Goal: Information Seeking & Learning: Learn about a topic

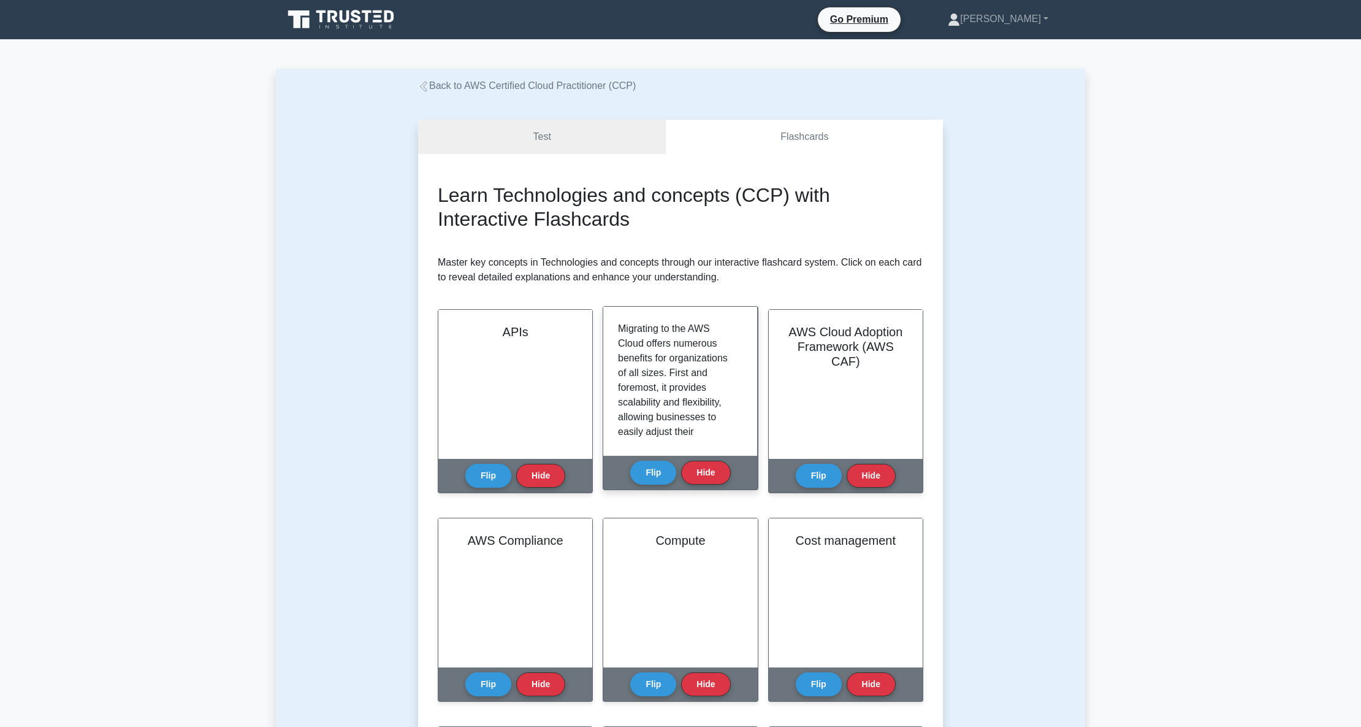
scroll to position [82, 0]
click at [648, 479] on button "Flip" at bounding box center [653, 472] width 46 height 24
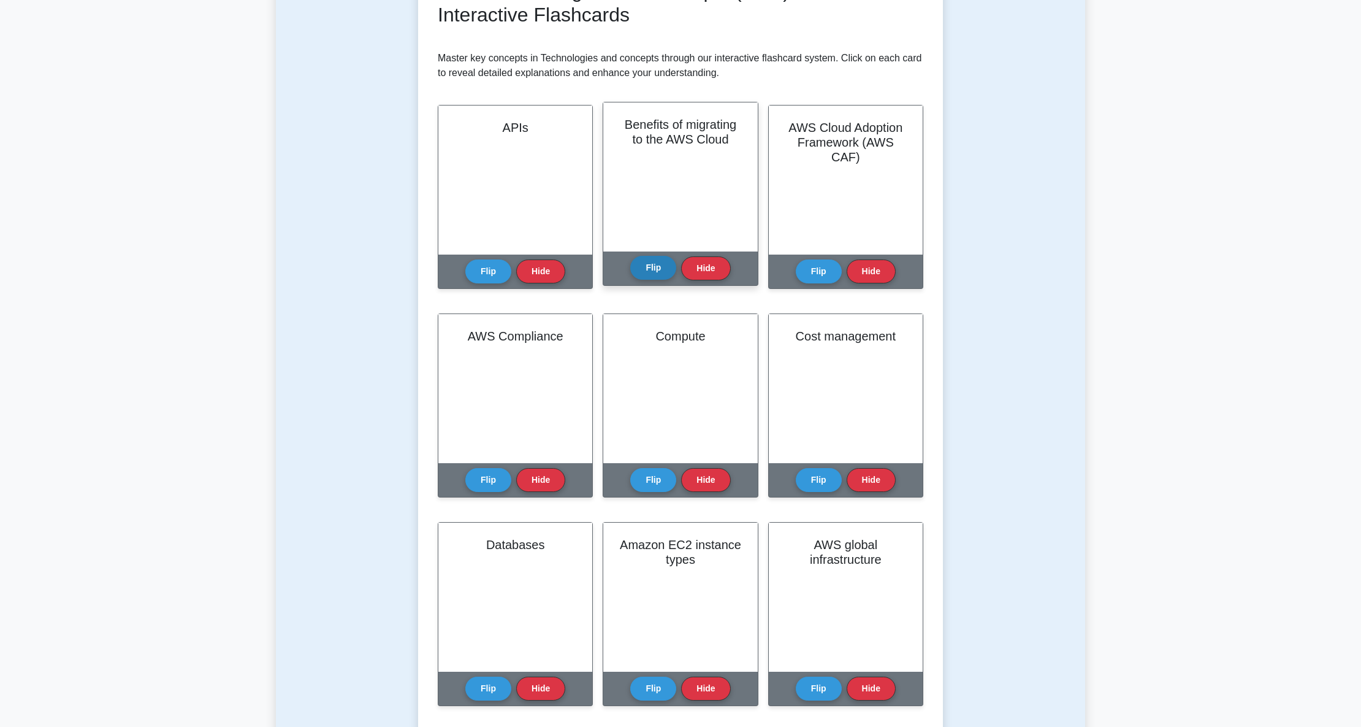
scroll to position [245, 0]
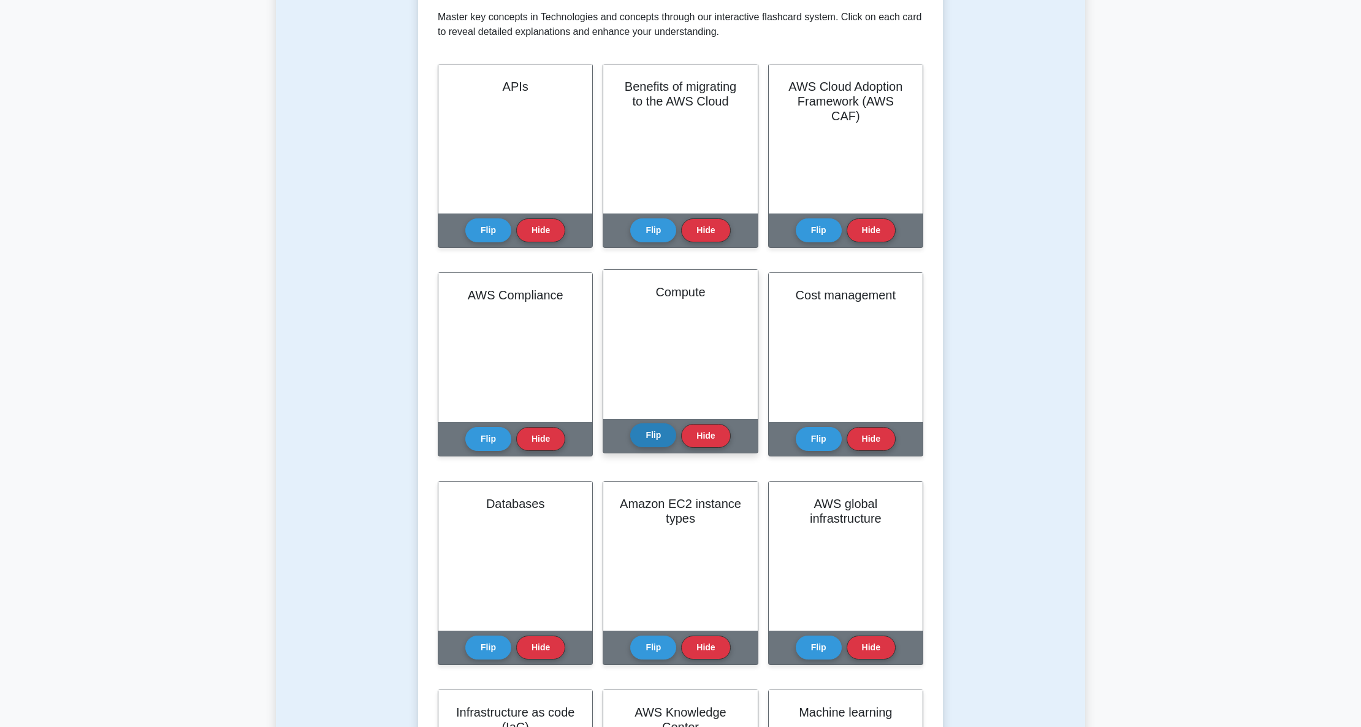
click at [655, 433] on button "Flip" at bounding box center [653, 435] width 46 height 24
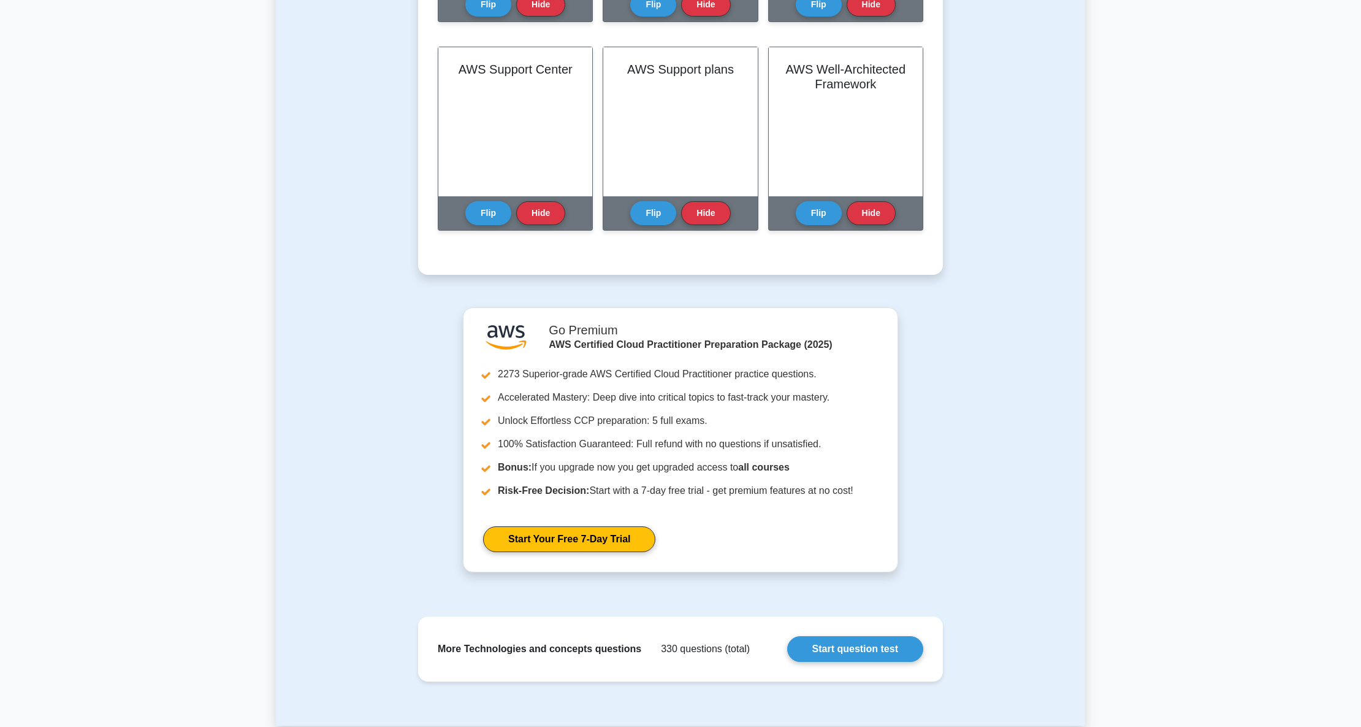
scroll to position [2044, 0]
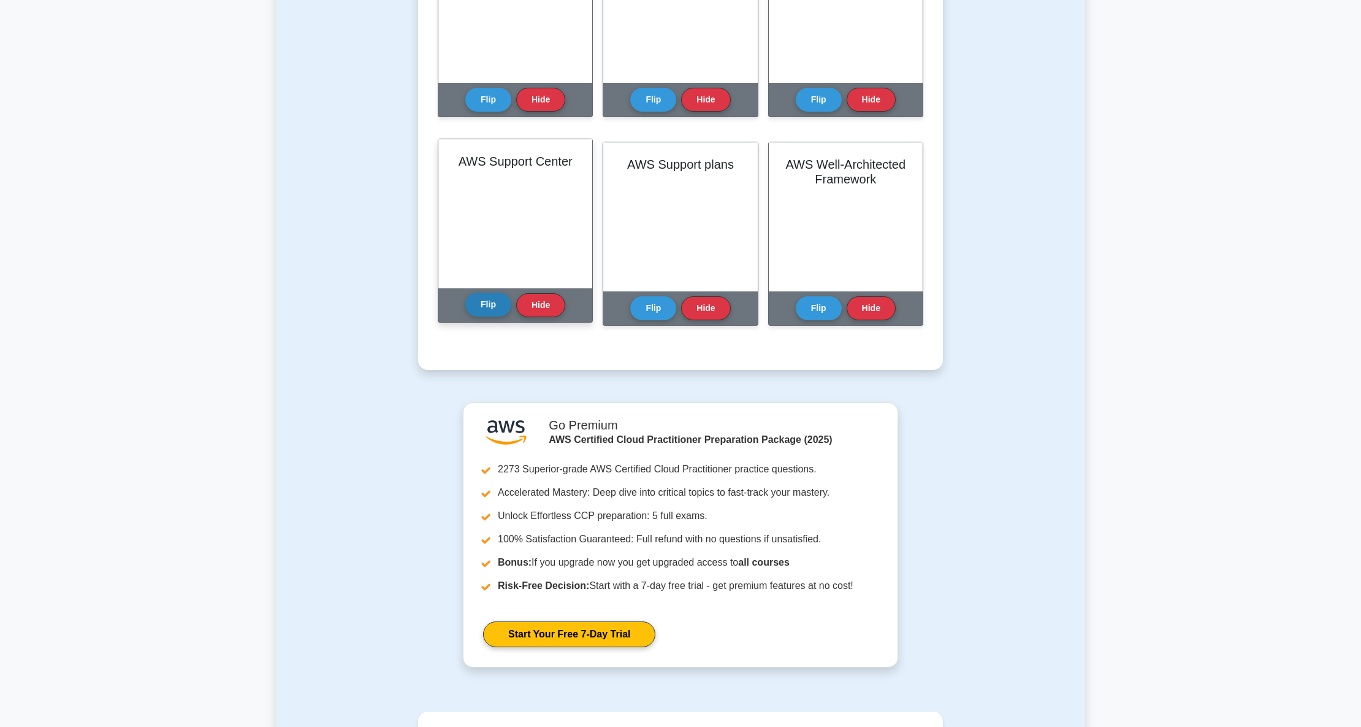
click at [475, 310] on button "Flip" at bounding box center [488, 305] width 46 height 24
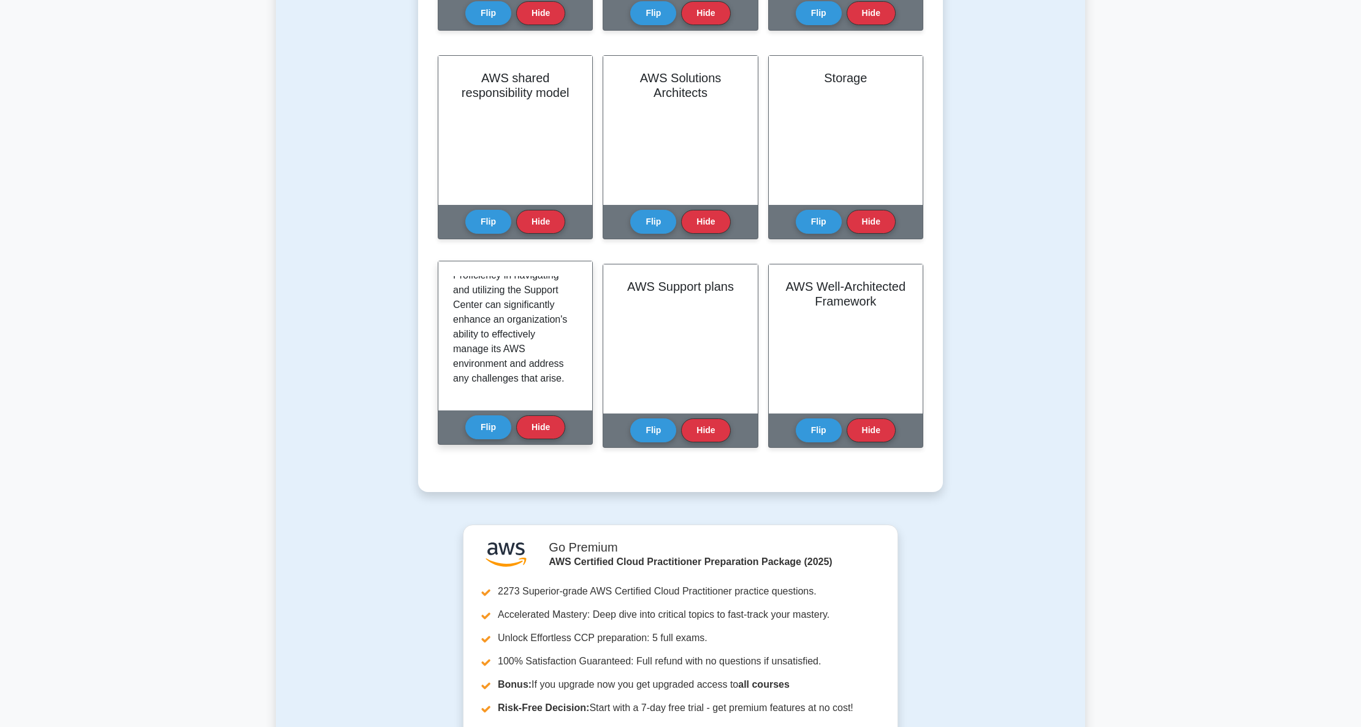
scroll to position [1962, 0]
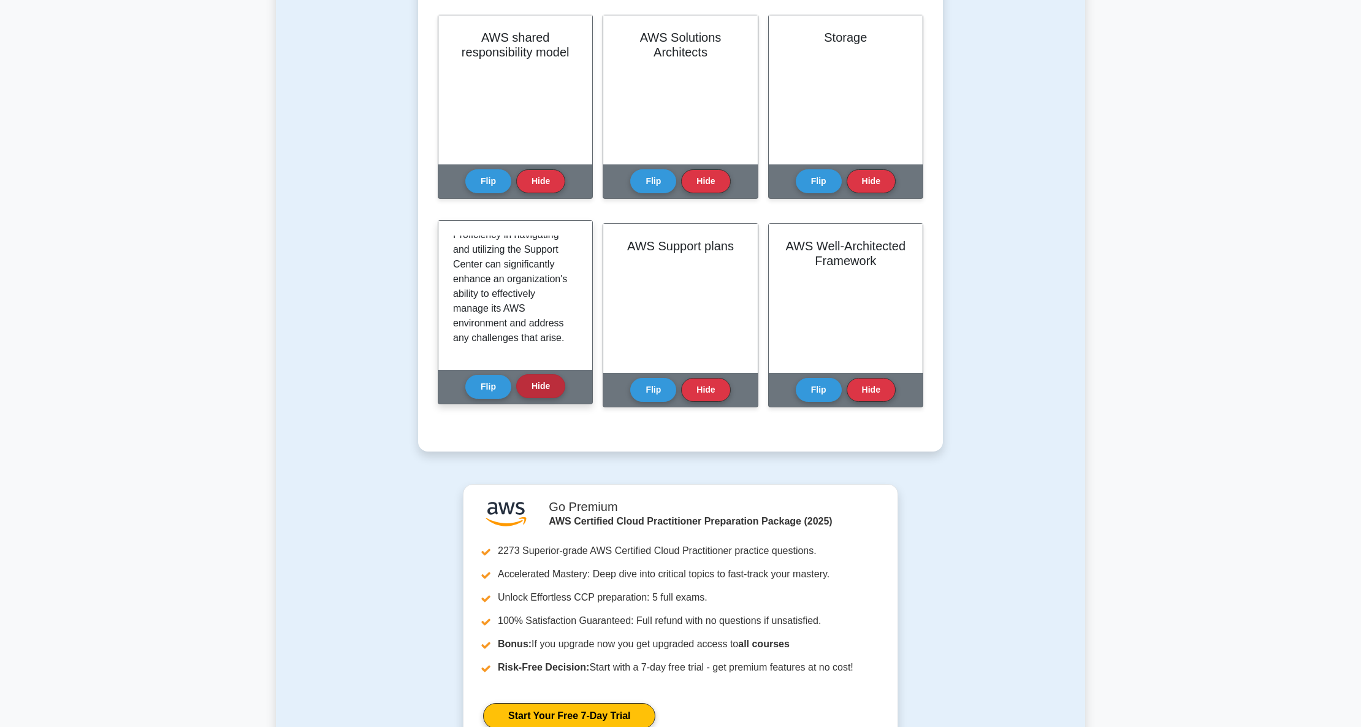
click at [533, 385] on button "Hide" at bounding box center [540, 386] width 49 height 24
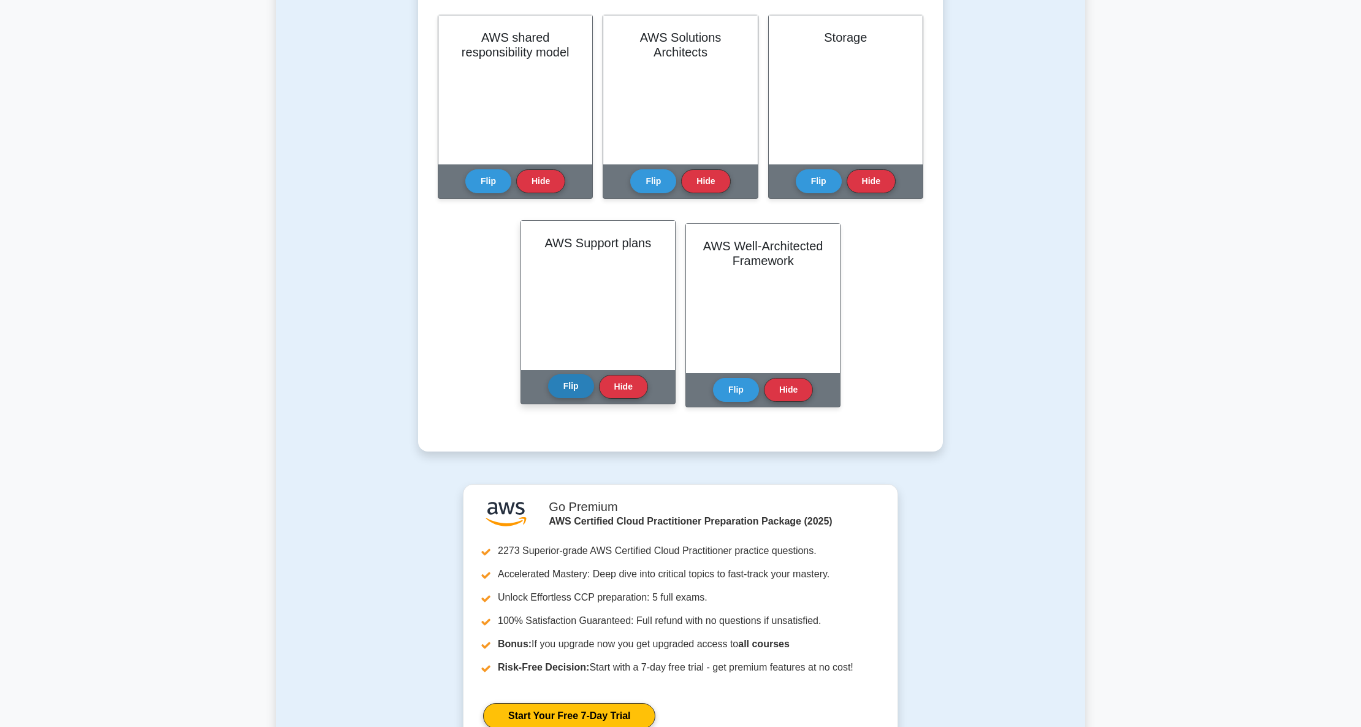
click at [573, 385] on button "Flip" at bounding box center [571, 386] width 46 height 24
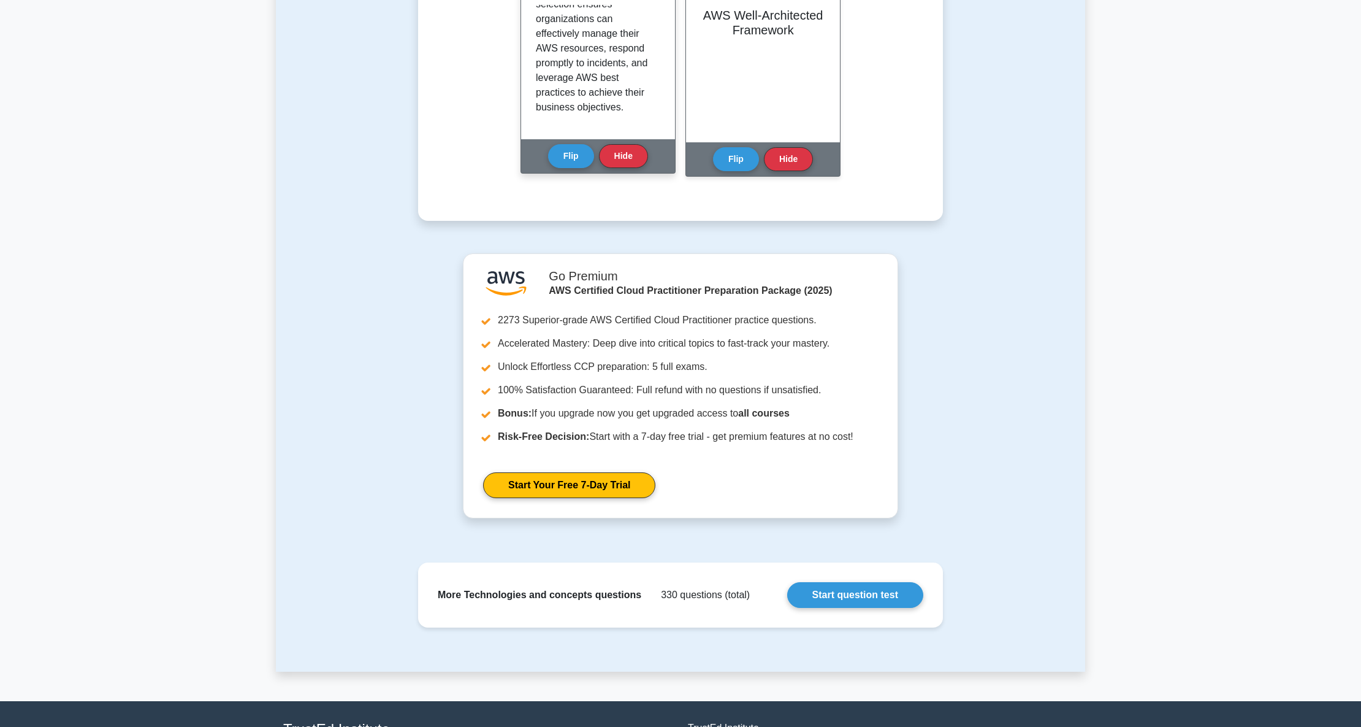
scroll to position [2208, 0]
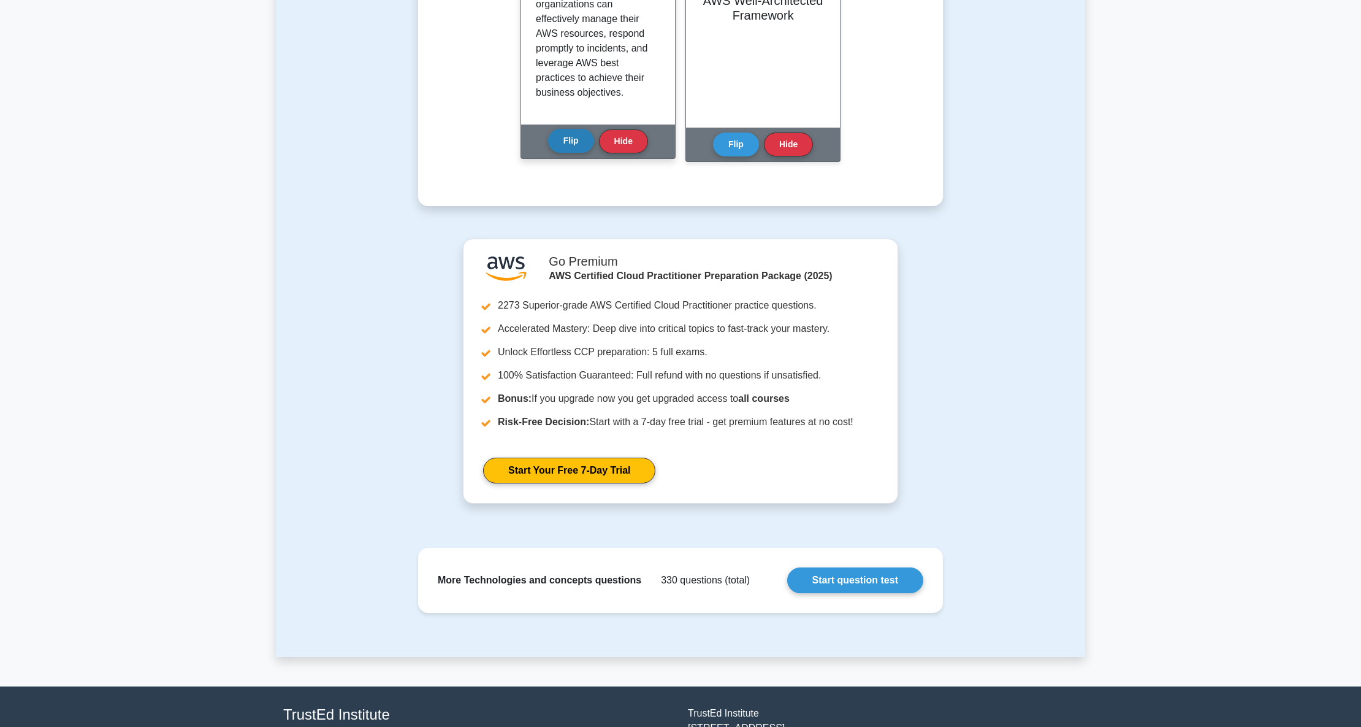
click at [574, 143] on button "Flip" at bounding box center [571, 141] width 46 height 24
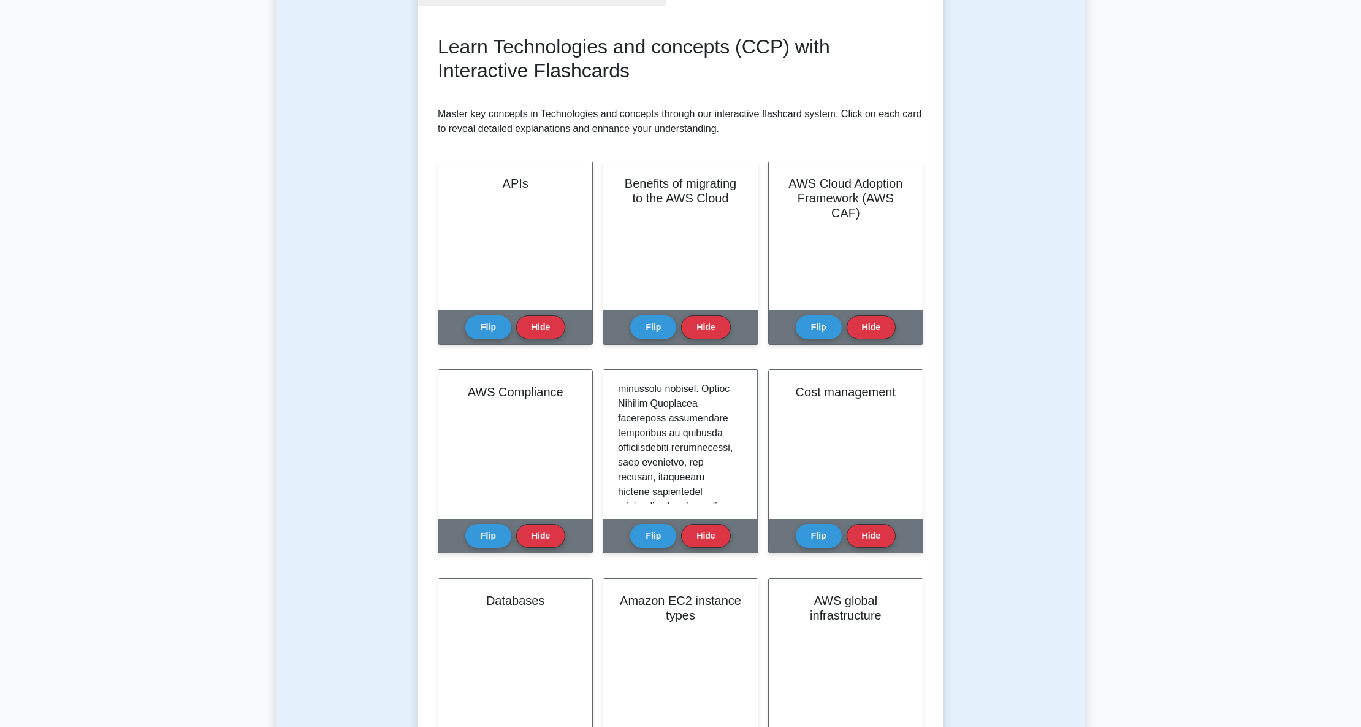
scroll to position [82, 0]
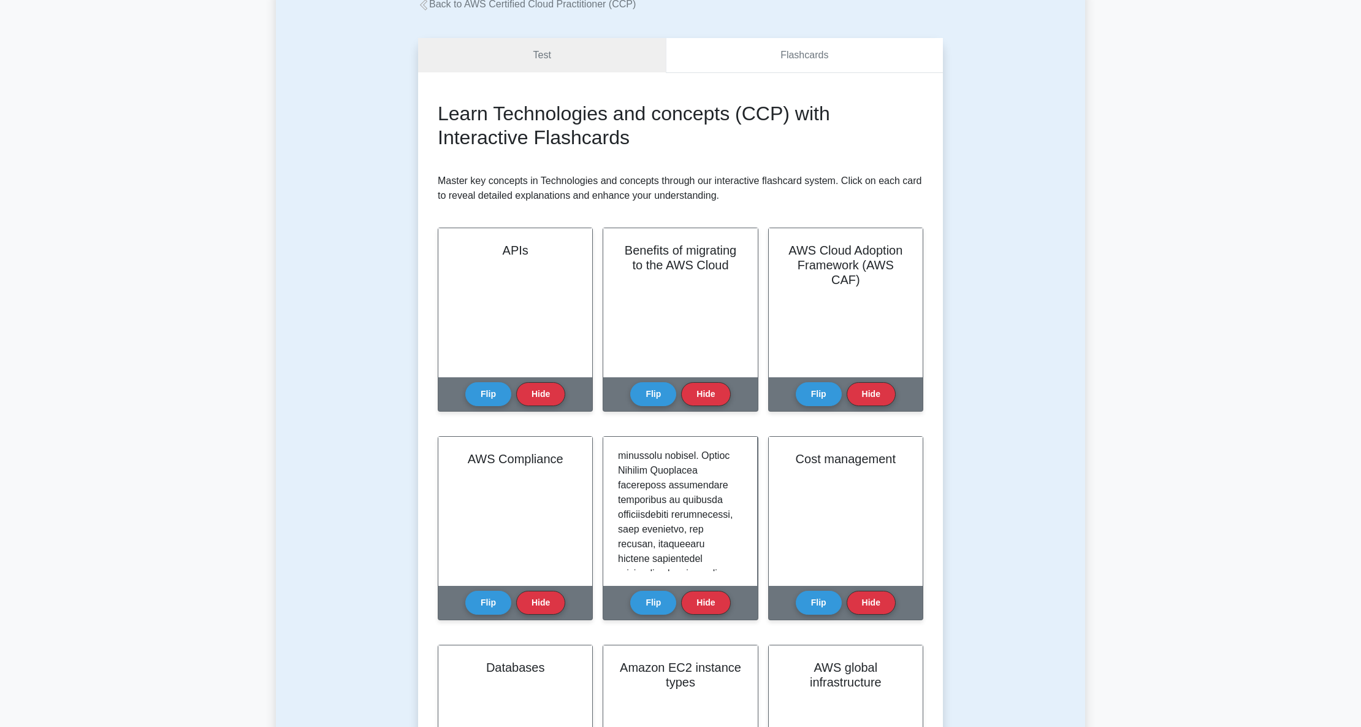
click at [786, 50] on link "Flashcards" at bounding box center [804, 55] width 277 height 35
click at [577, 50] on link "Test" at bounding box center [542, 55] width 248 height 35
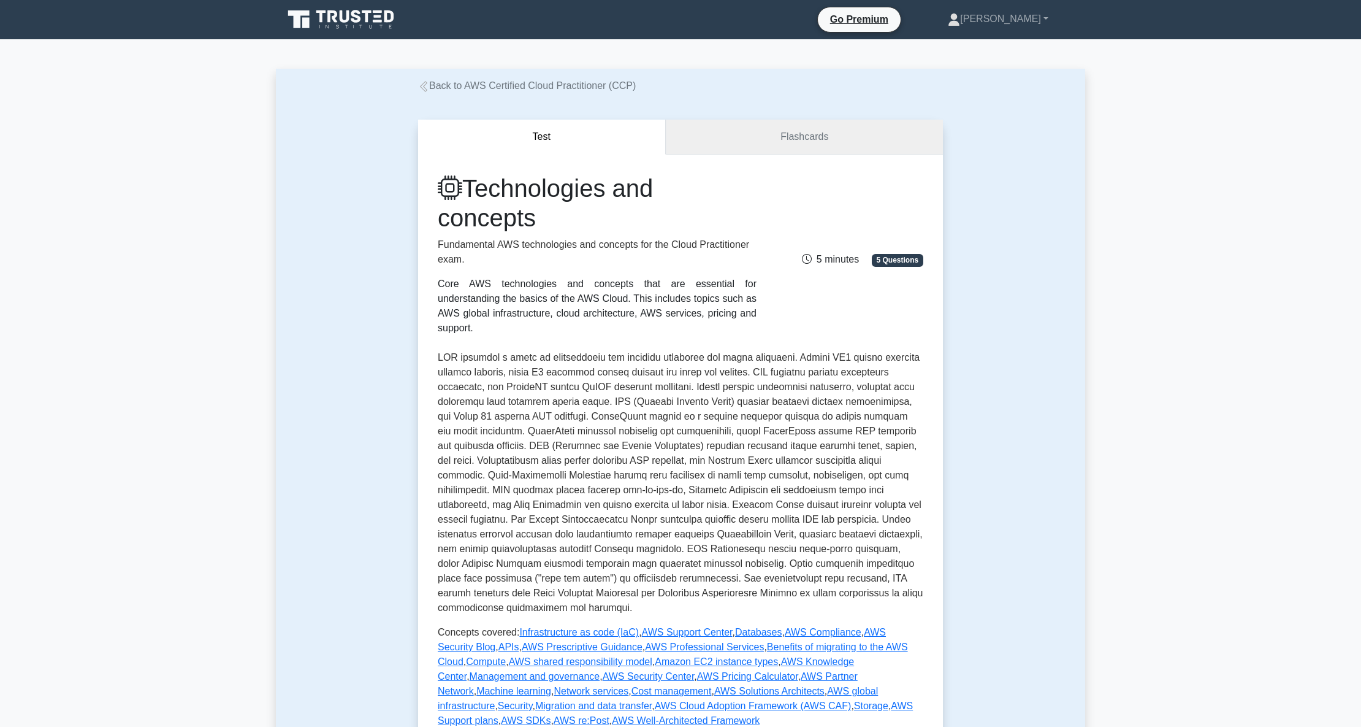
click at [844, 131] on link "Flashcards" at bounding box center [804, 137] width 277 height 35
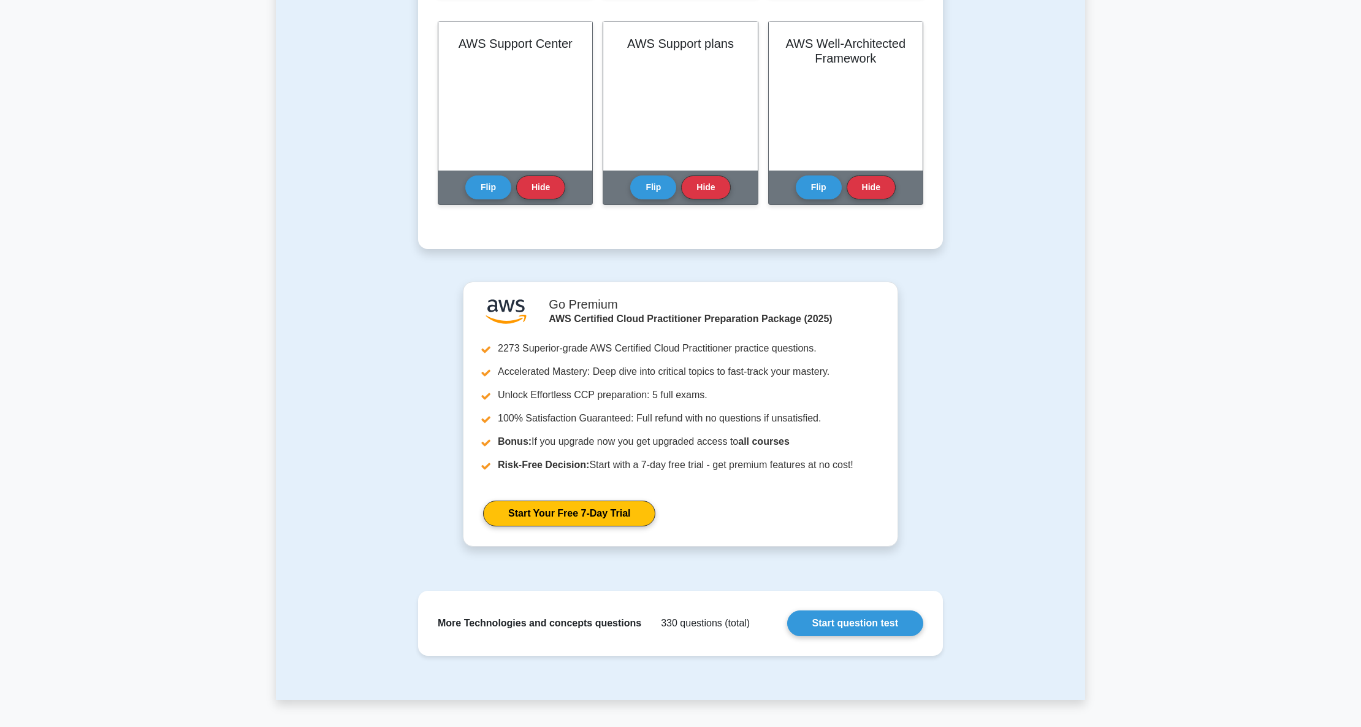
scroll to position [1895, 0]
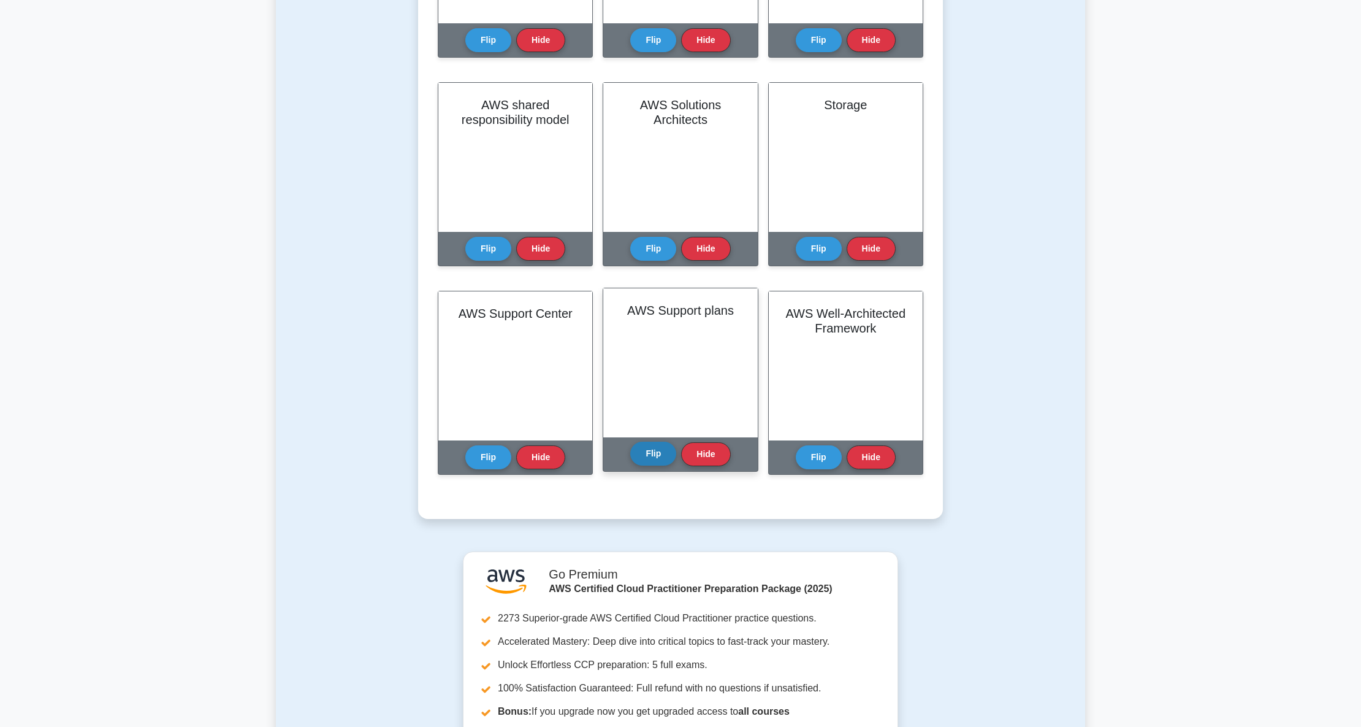
click at [652, 462] on button "Flip" at bounding box center [653, 454] width 46 height 24
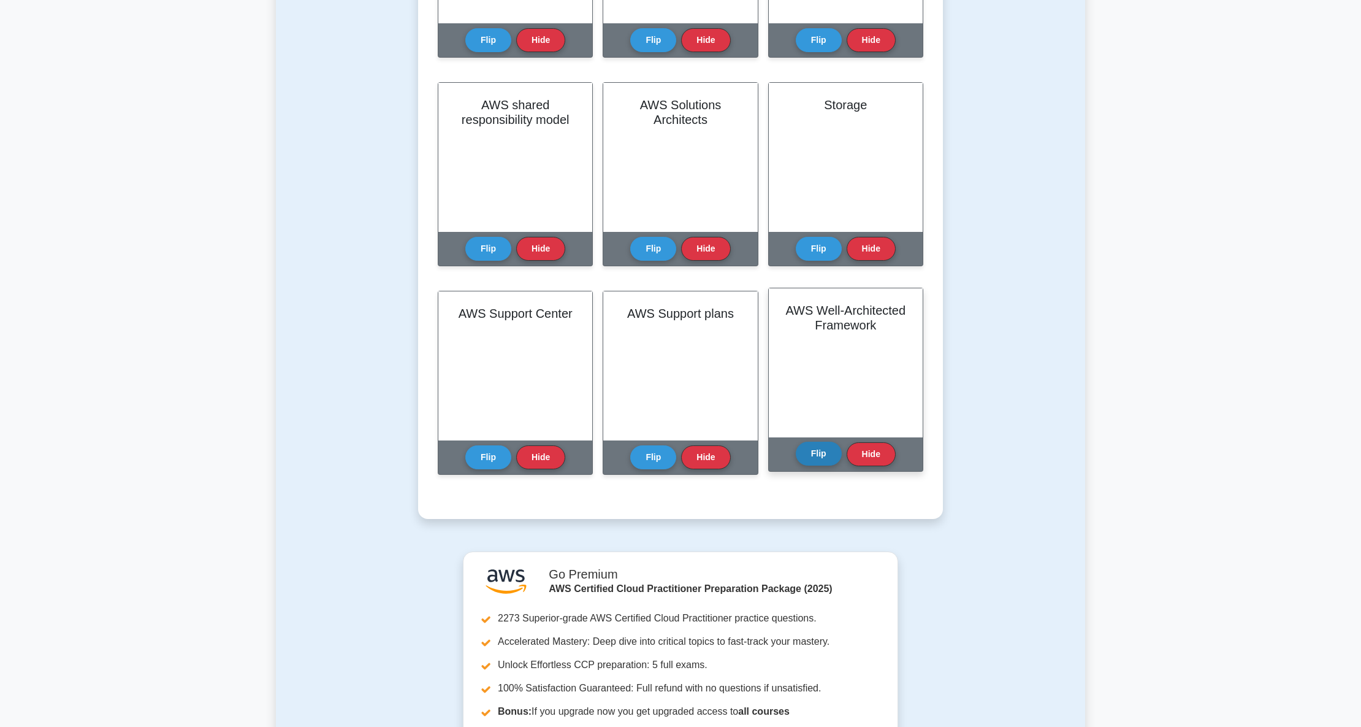
click at [812, 447] on button "Flip" at bounding box center [819, 454] width 46 height 24
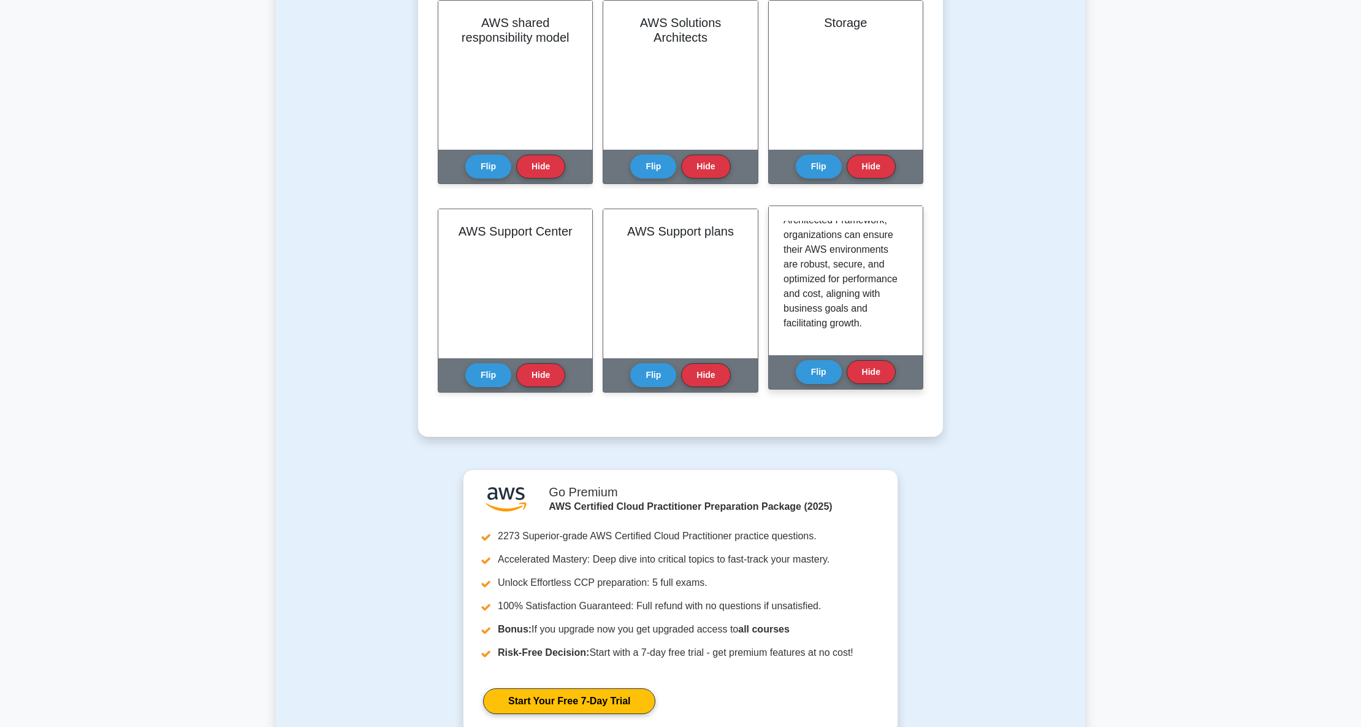
scroll to position [2059, 0]
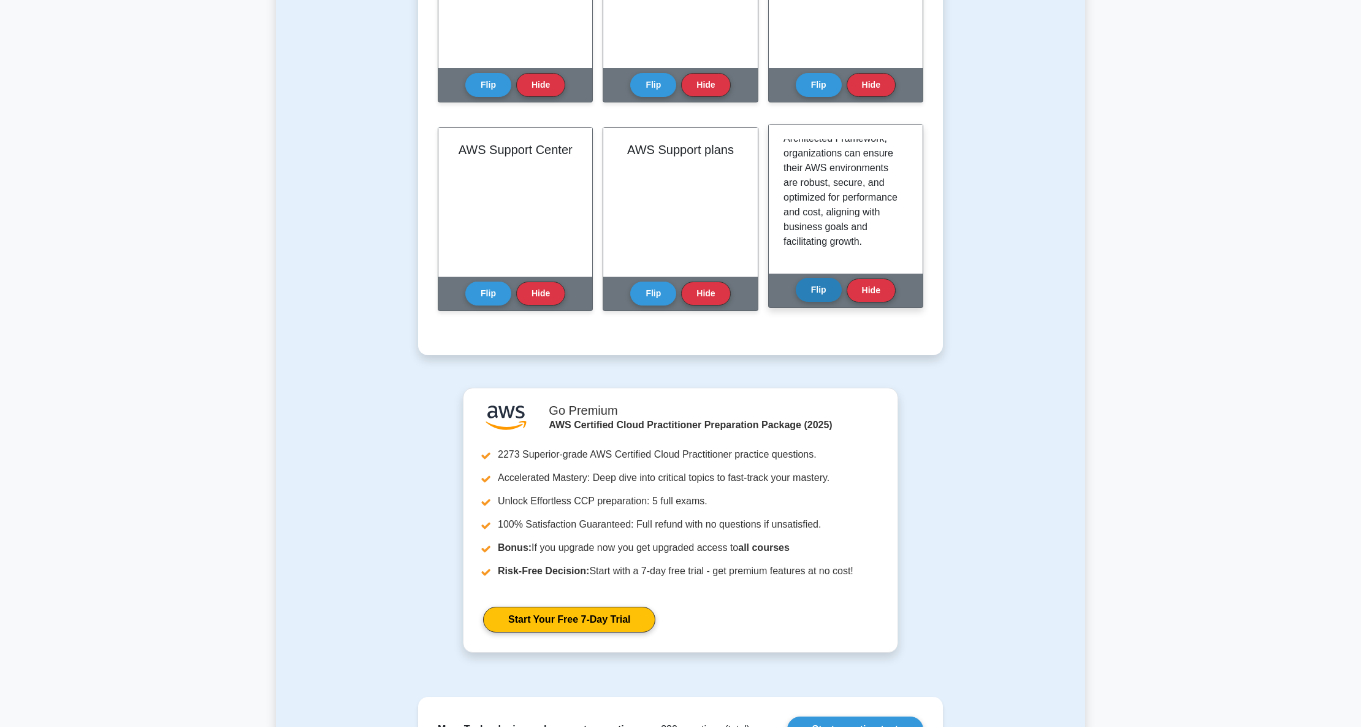
click at [811, 287] on button "Flip" at bounding box center [819, 290] width 46 height 24
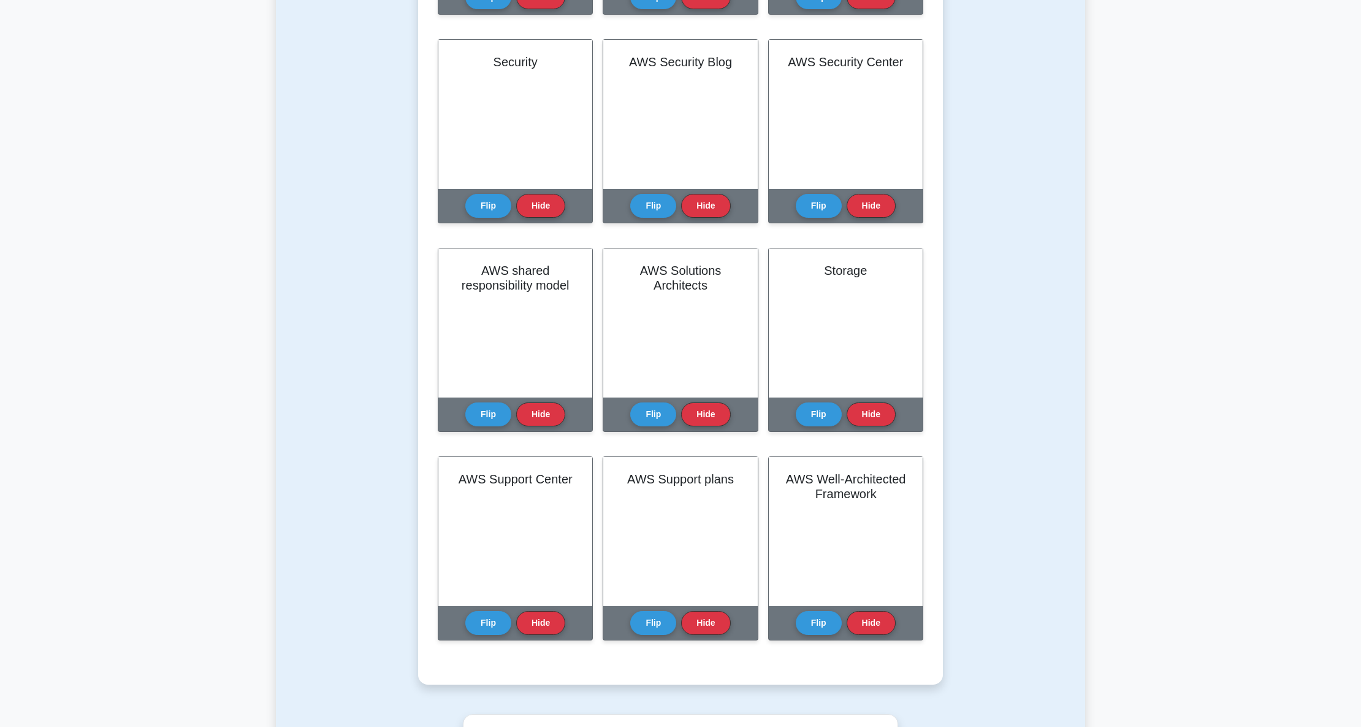
scroll to position [1732, 0]
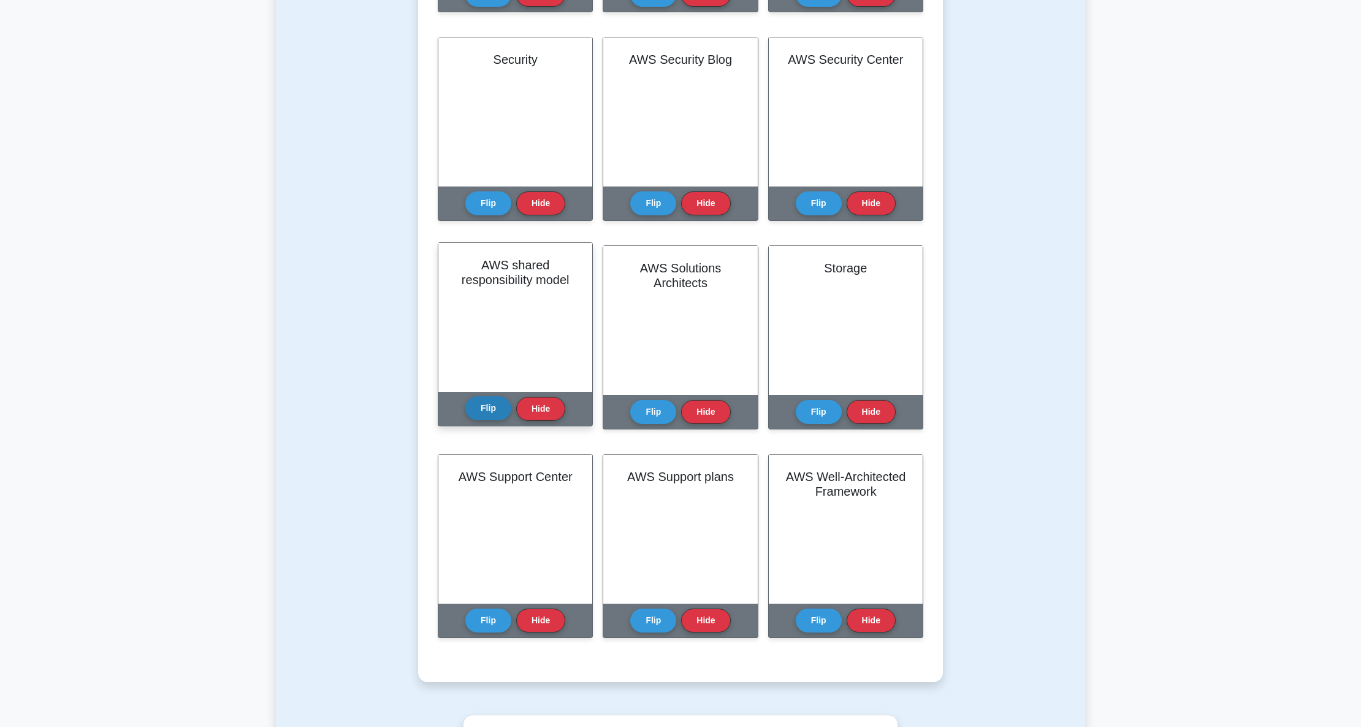
click at [492, 406] on button "Flip" at bounding box center [488, 408] width 46 height 24
click at [493, 407] on button "Flip" at bounding box center [488, 408] width 46 height 24
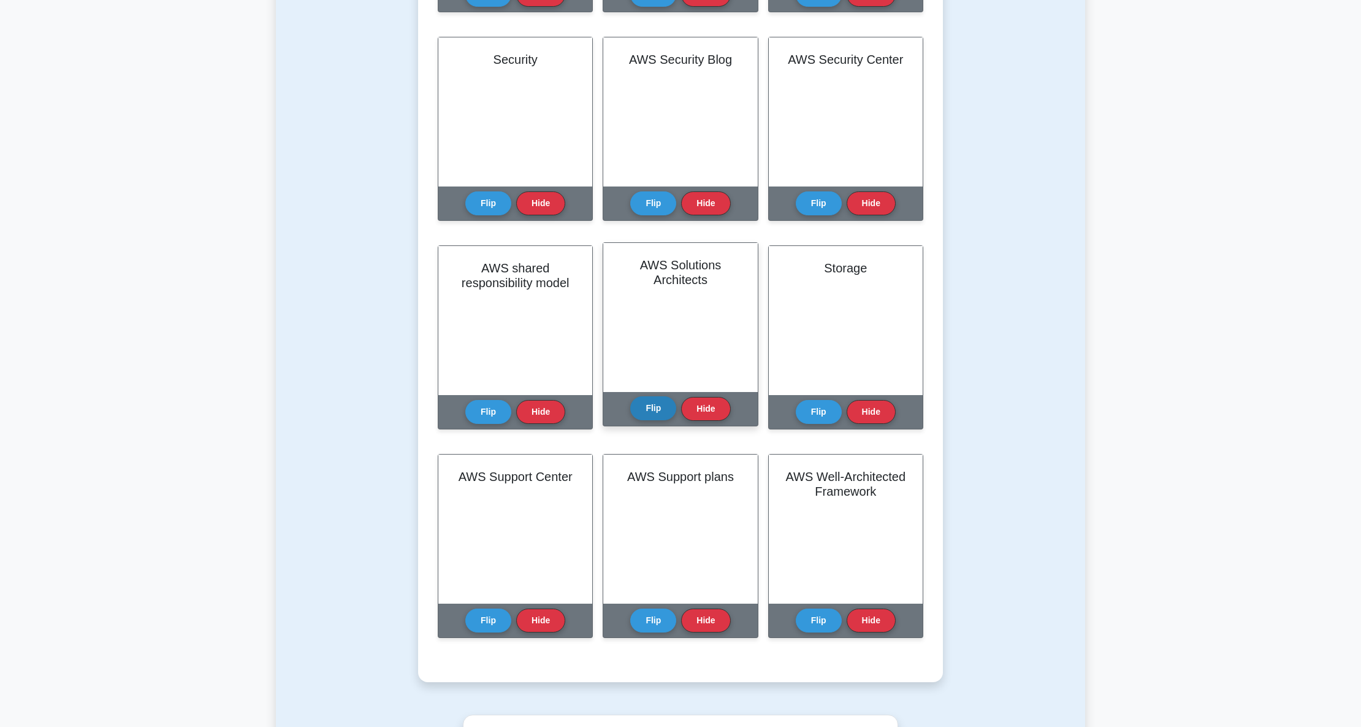
click at [641, 405] on button "Flip" at bounding box center [653, 408] width 46 height 24
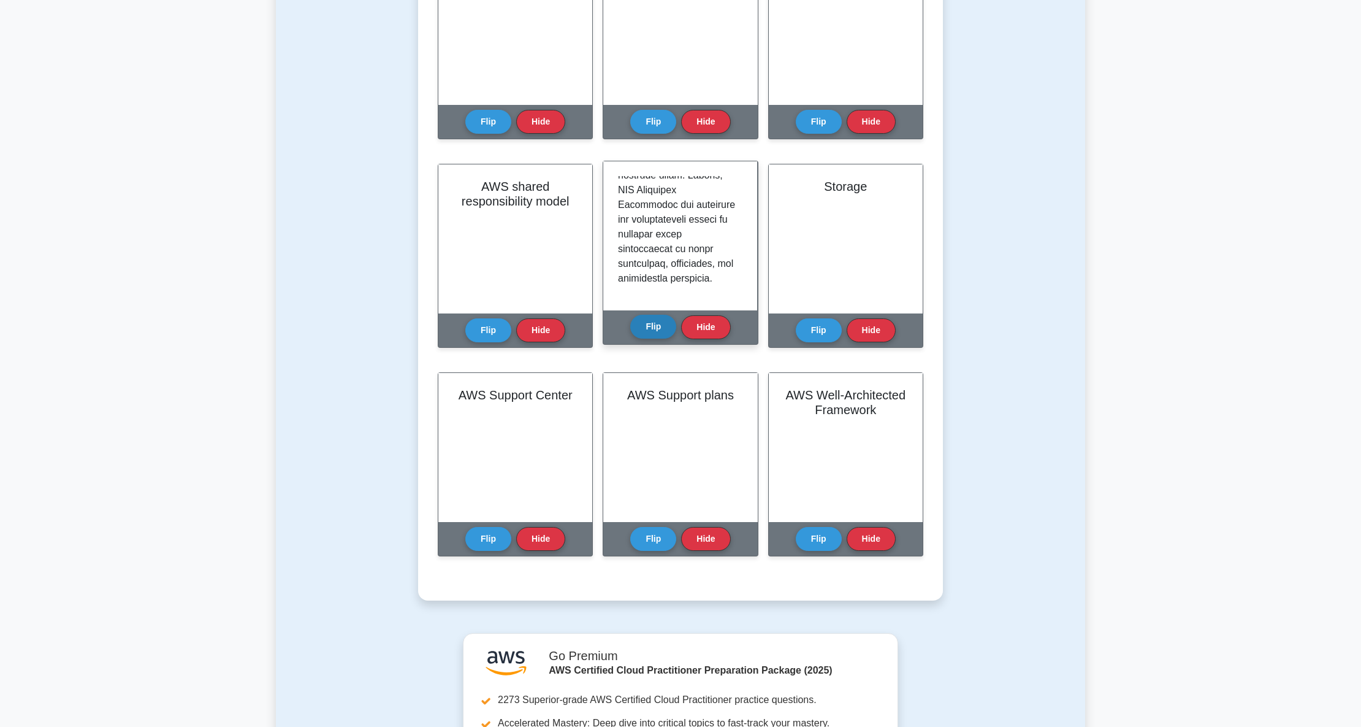
click at [657, 329] on button "Flip" at bounding box center [653, 327] width 46 height 24
click at [651, 319] on button "Flip" at bounding box center [653, 327] width 46 height 24
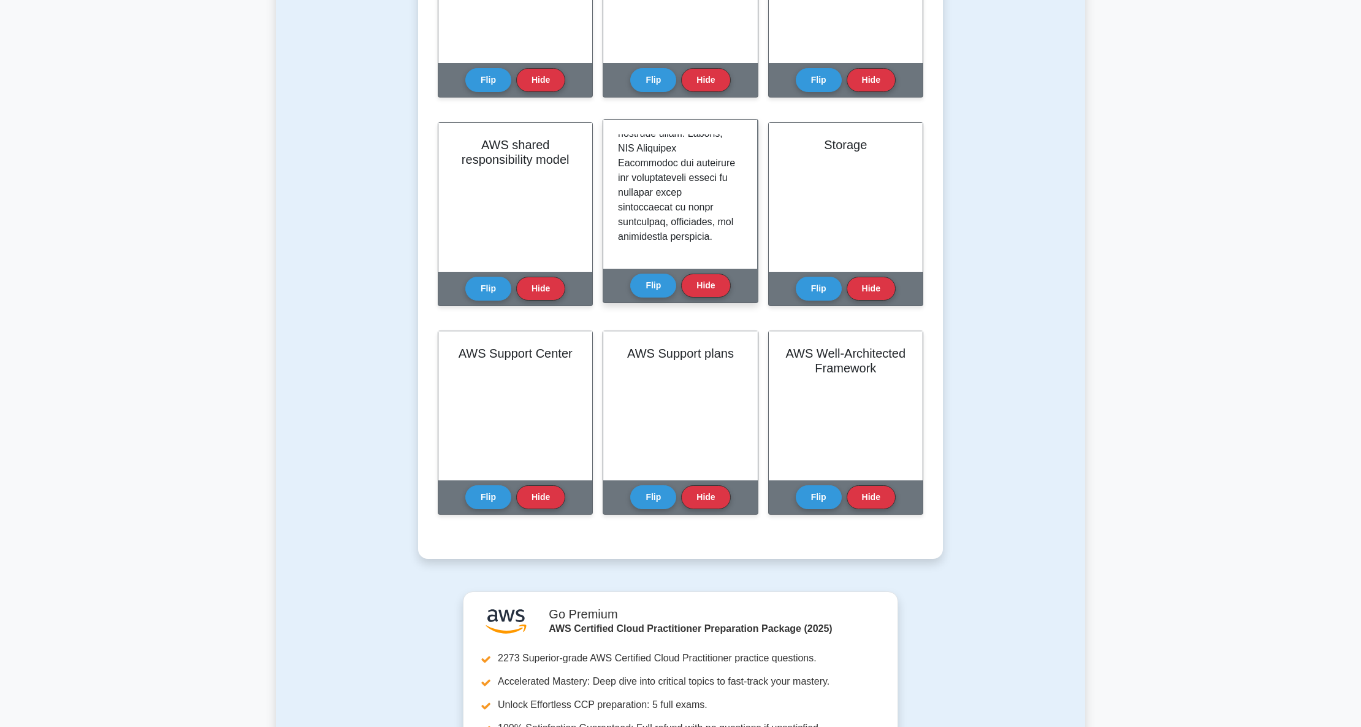
scroll to position [1895, 0]
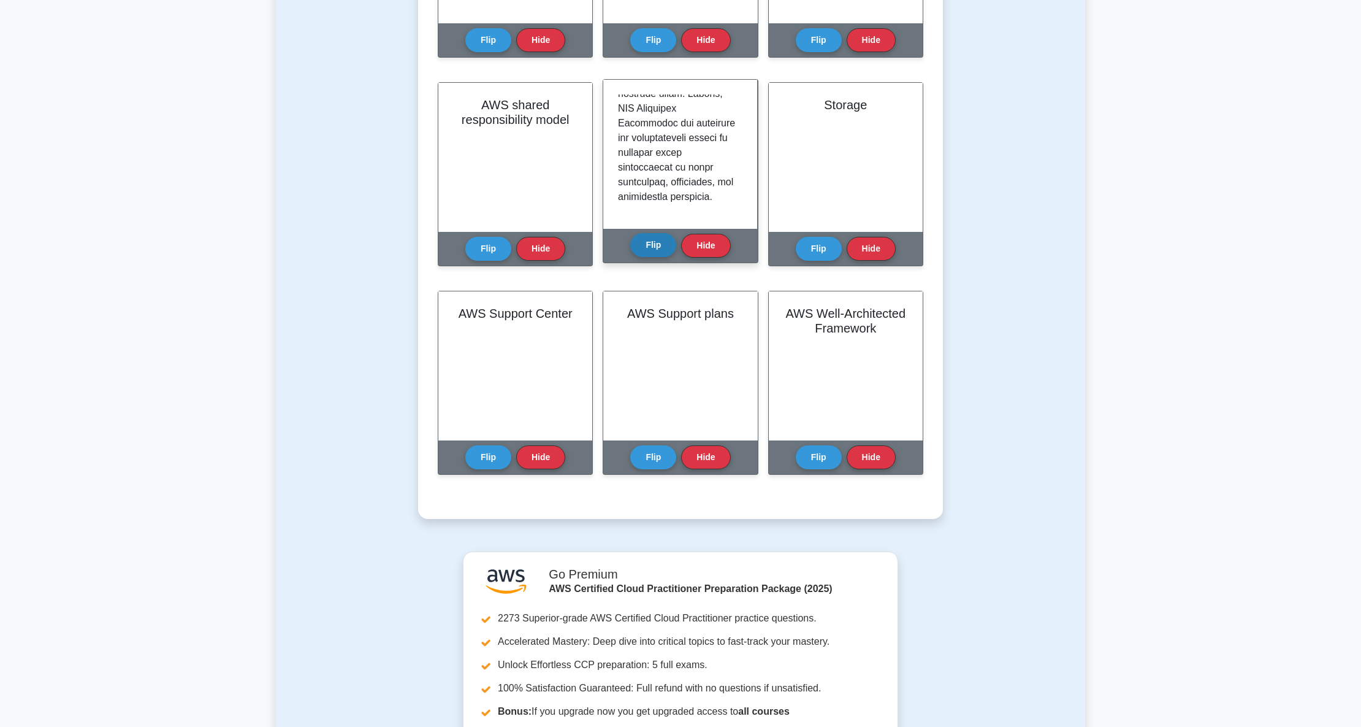
click at [634, 240] on button "Flip" at bounding box center [653, 245] width 46 height 24
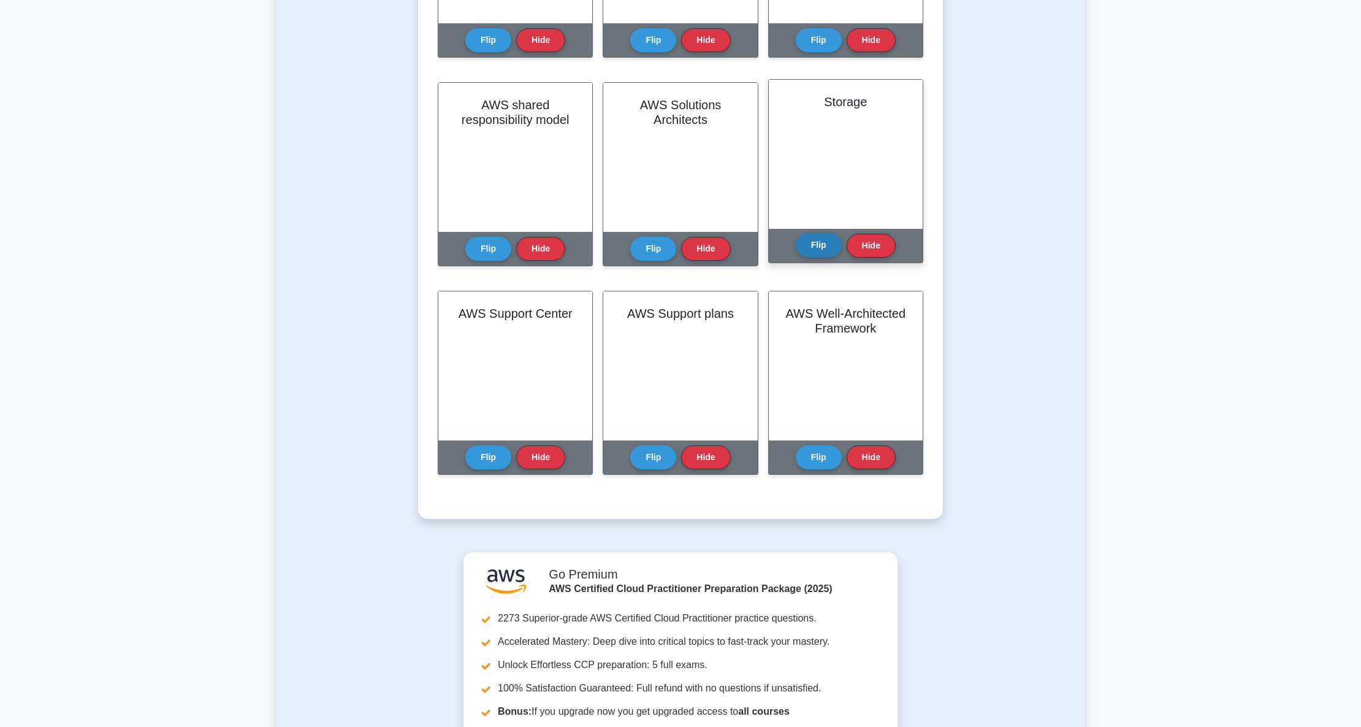
click at [803, 246] on button "Flip" at bounding box center [819, 245] width 46 height 24
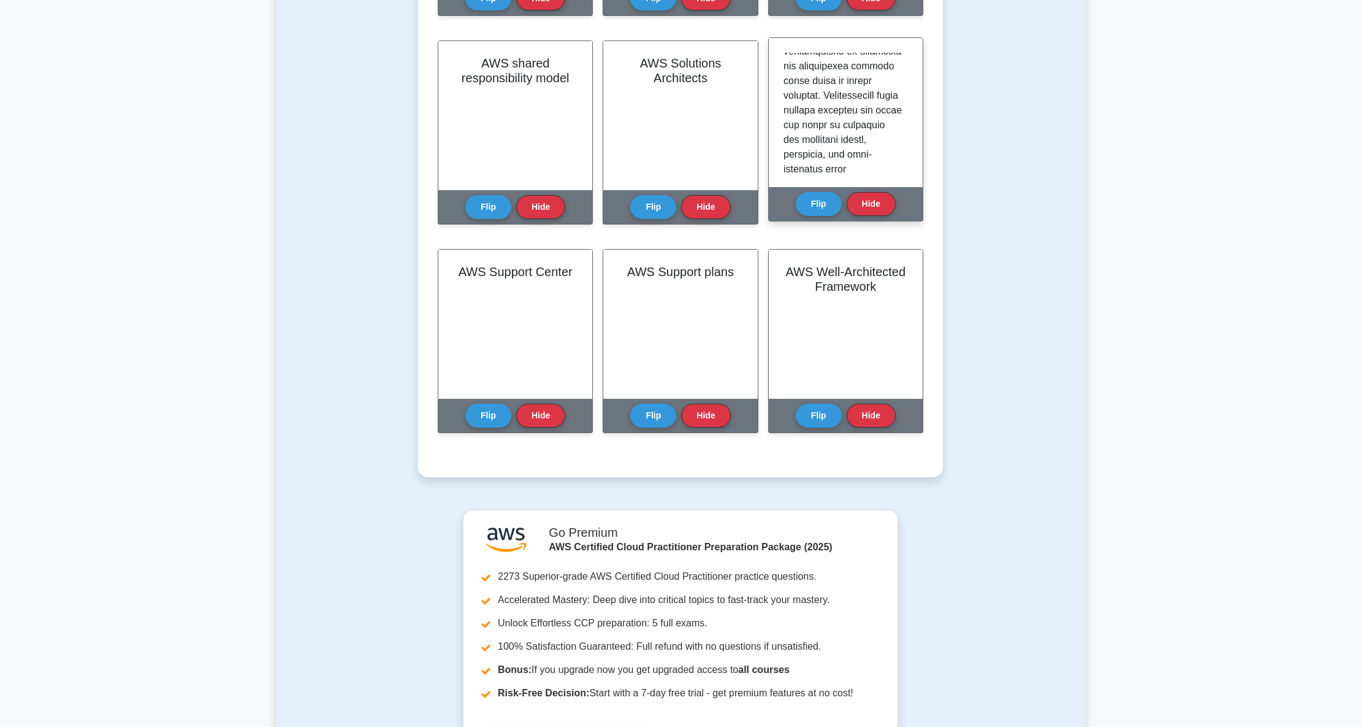
scroll to position [1977, 0]
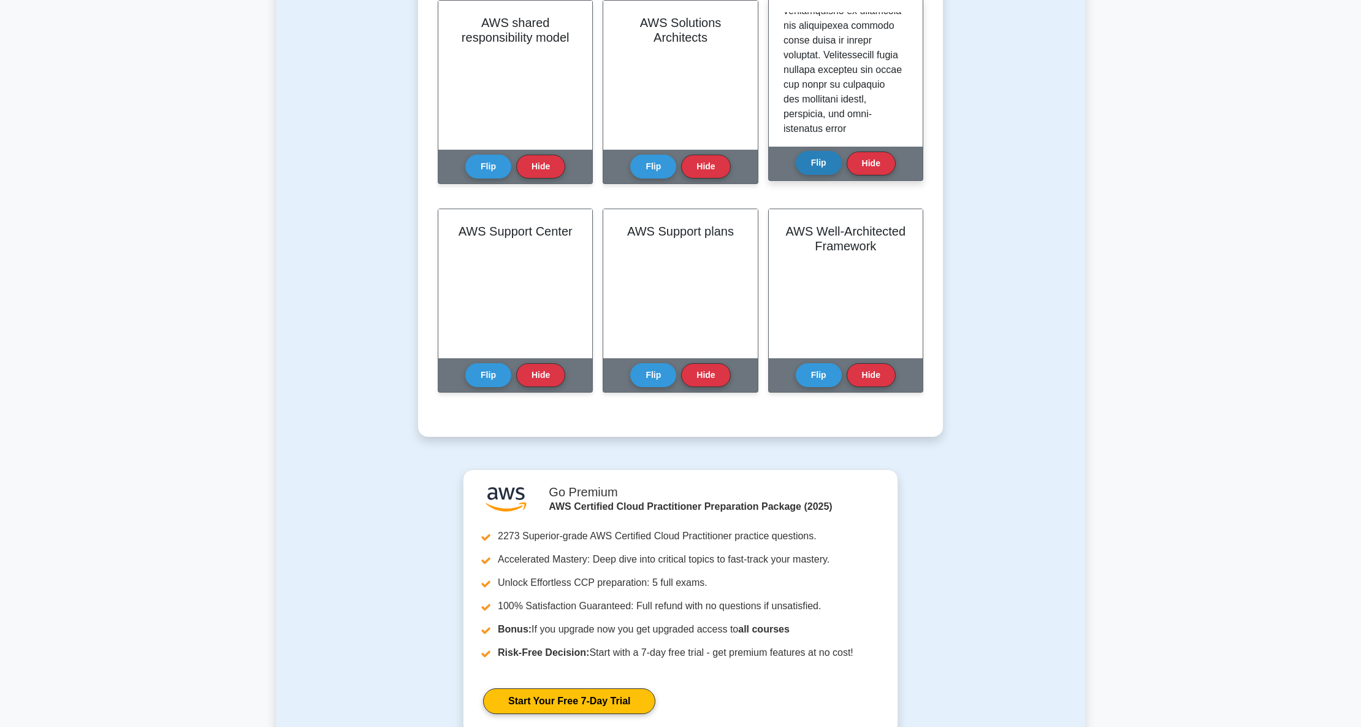
click at [817, 160] on button "Flip" at bounding box center [819, 163] width 46 height 24
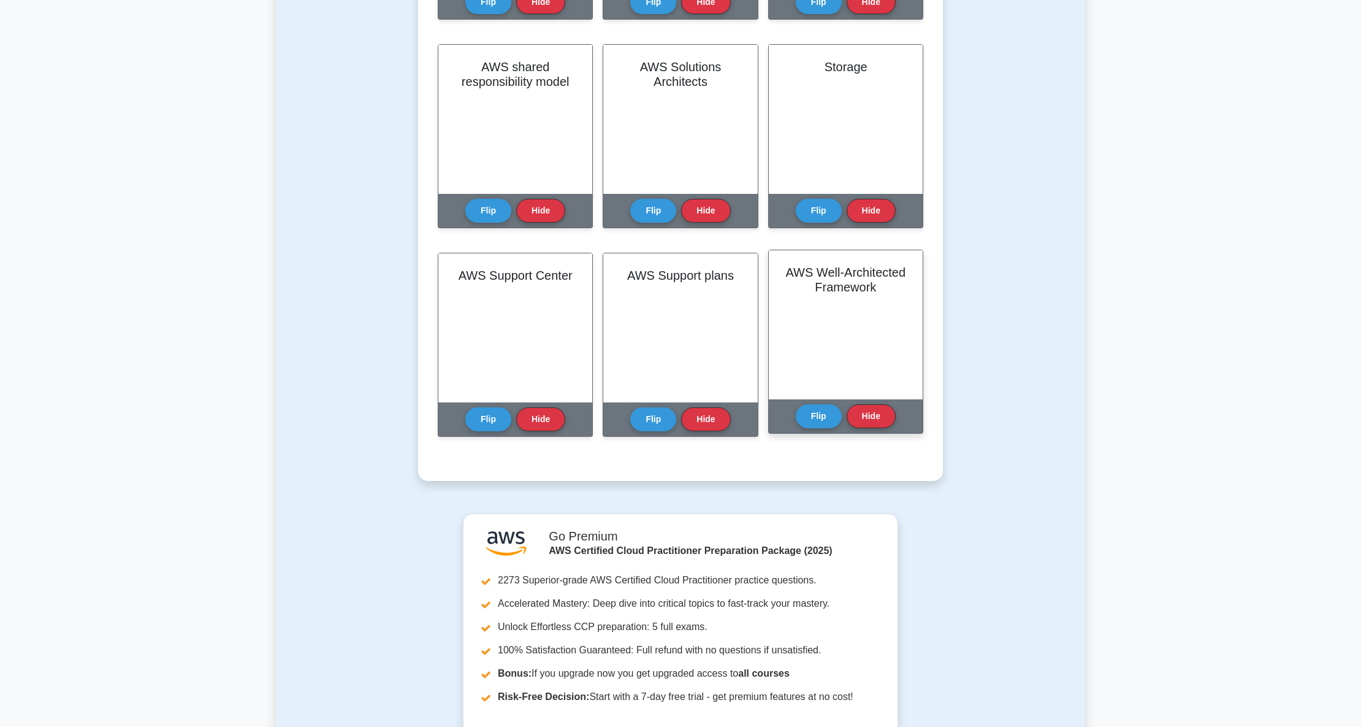
scroll to position [1895, 0]
